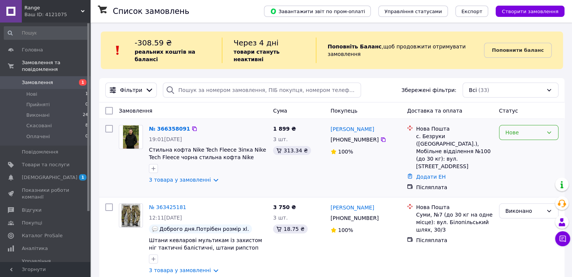
click at [504, 125] on div "Нове" at bounding box center [528, 132] width 59 height 15
click at [524, 139] on li "Прийнято" at bounding box center [528, 142] width 59 height 14
click at [53, 79] on span "Замовлення" at bounding box center [46, 82] width 48 height 7
